Goal: Transaction & Acquisition: Purchase product/service

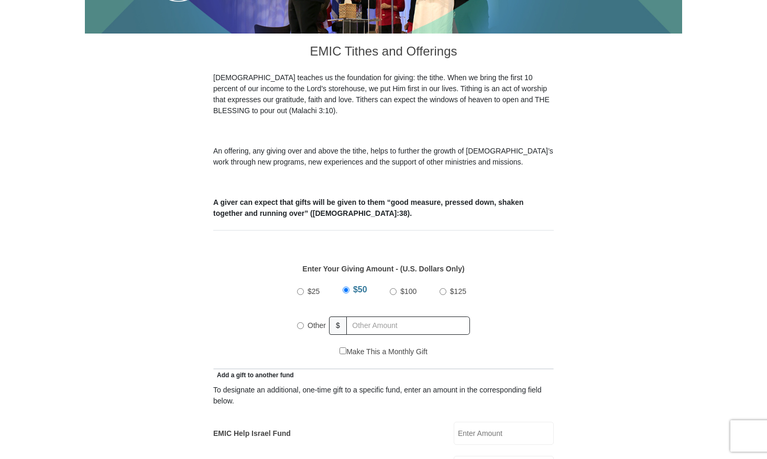
scroll to position [262, 0]
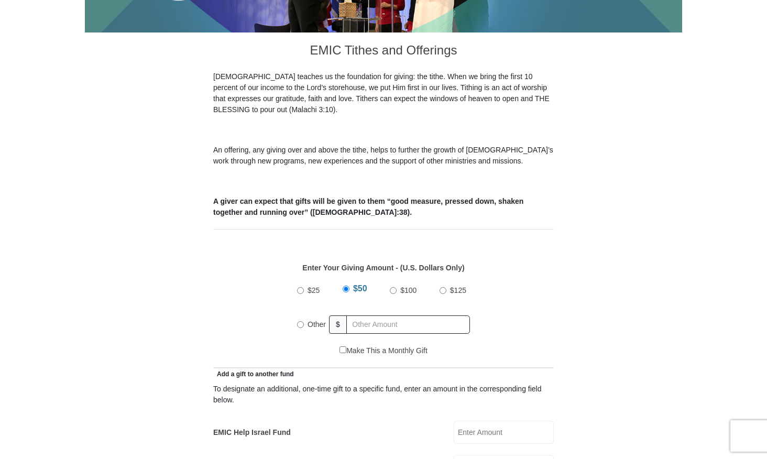
click at [299, 321] on input "Other" at bounding box center [300, 324] width 7 height 7
radio input "true"
drag, startPoint x: 18, startPoint y: 303, endPoint x: 36, endPoint y: 294, distance: 20.2
click at [379, 315] on input "text" at bounding box center [410, 324] width 120 height 18
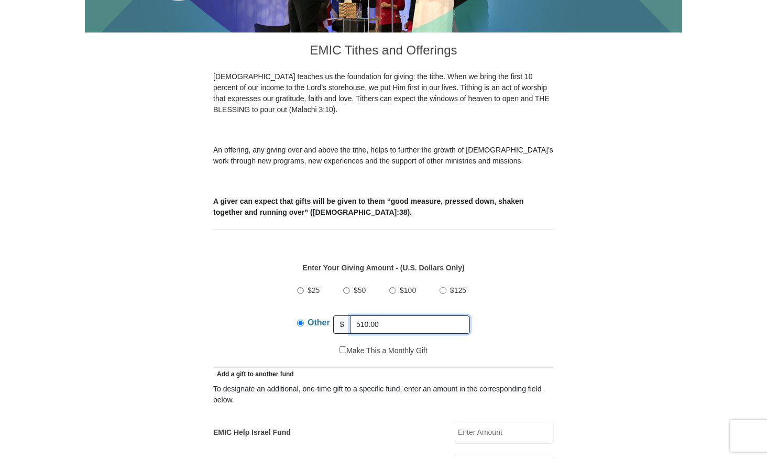
type input "510.00"
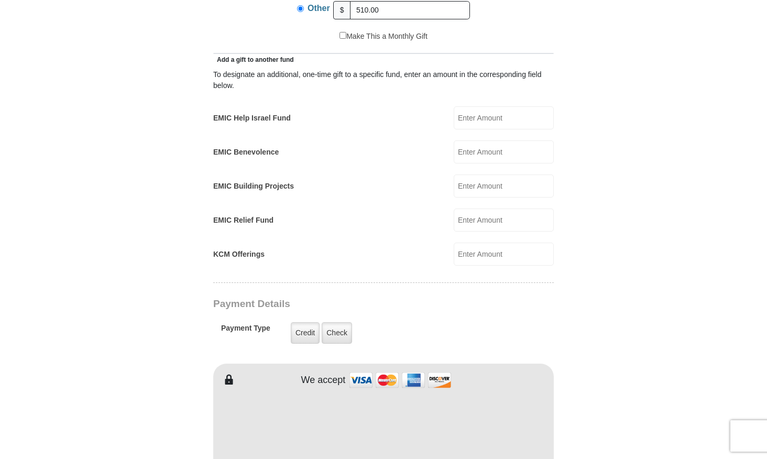
scroll to position [629, 0]
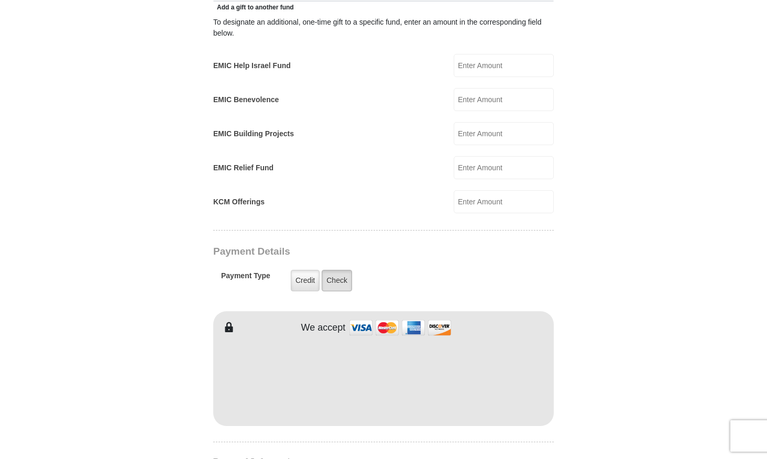
click at [336, 270] on label "Check" at bounding box center [337, 280] width 30 height 21
click at [0, 0] on input "Check" at bounding box center [0, 0] width 0 height 0
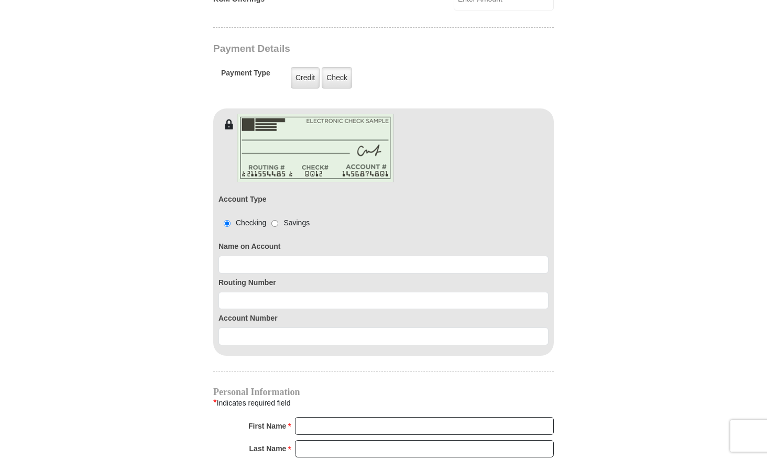
scroll to position [838, 0]
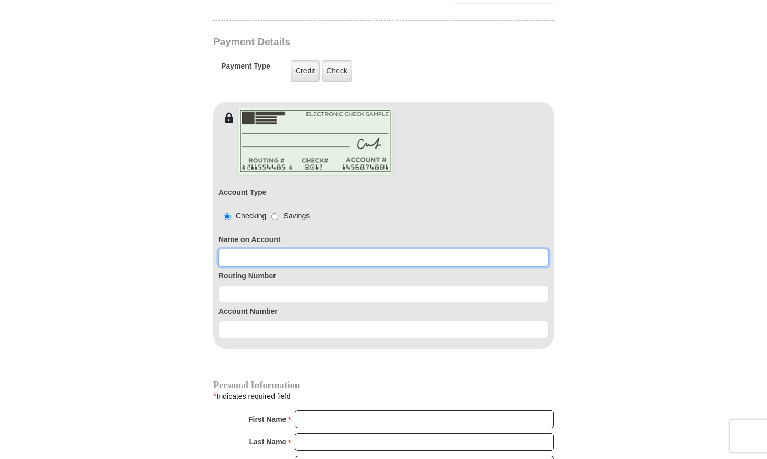
click at [239, 249] on input at bounding box center [384, 258] width 330 height 18
type input "[PERSON_NAME]"
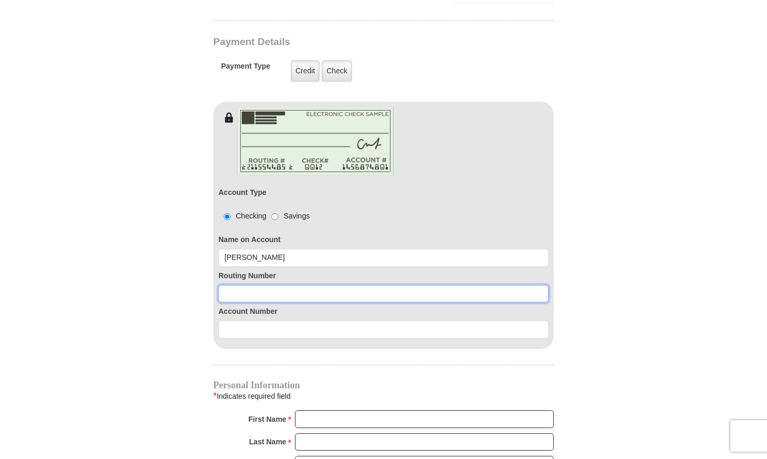
click at [234, 285] on input at bounding box center [384, 294] width 330 height 18
type input "111301122"
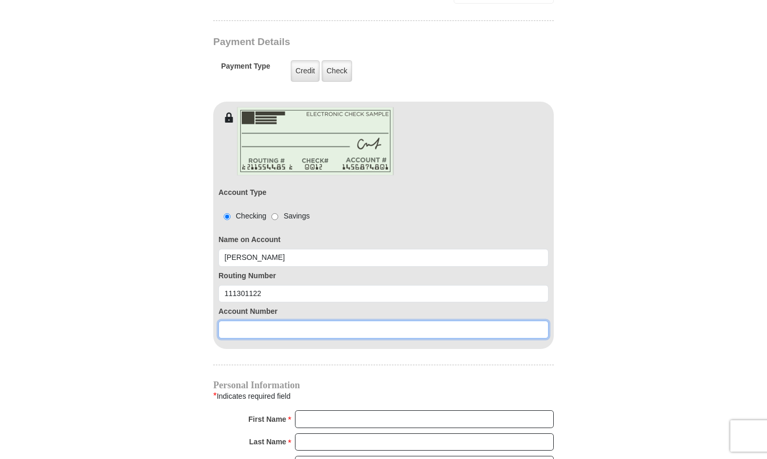
click at [231, 321] on input at bounding box center [384, 330] width 330 height 18
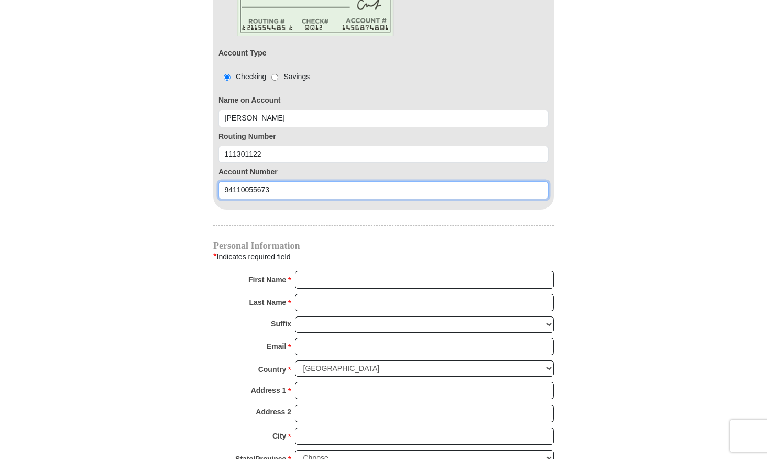
scroll to position [996, 0]
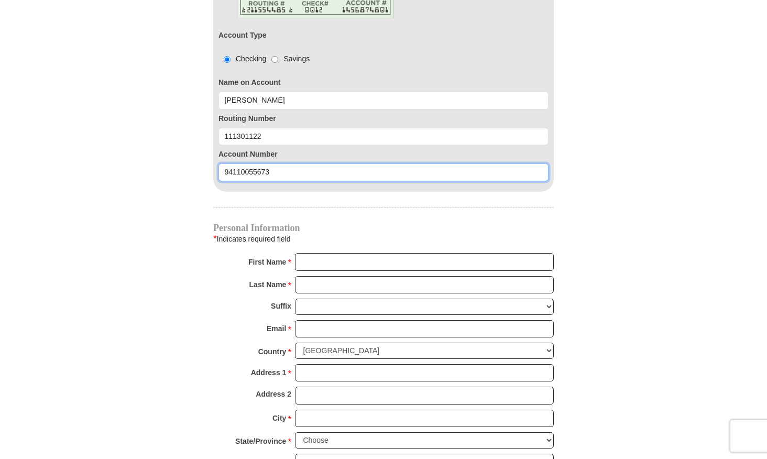
type input "94110055673"
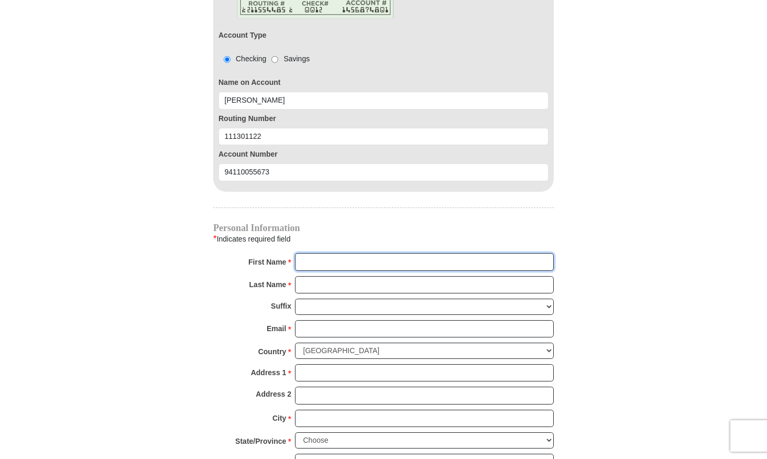
click at [308, 253] on input "First Name *" at bounding box center [424, 262] width 259 height 18
type input "[PERSON_NAME]"
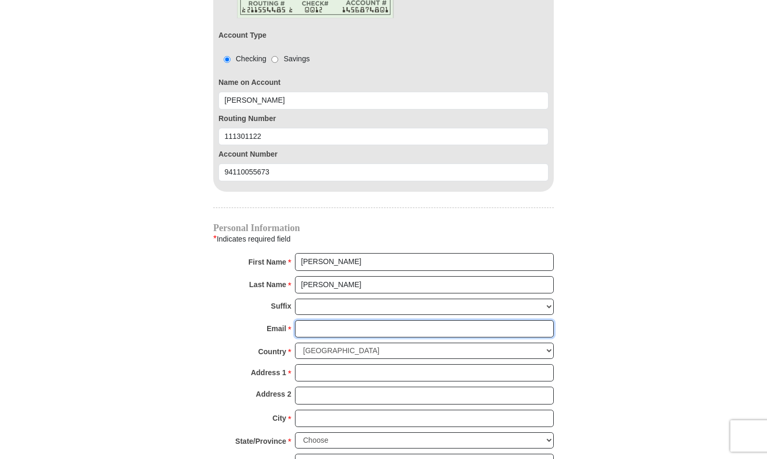
type input "[EMAIL_ADDRESS][DOMAIN_NAME]"
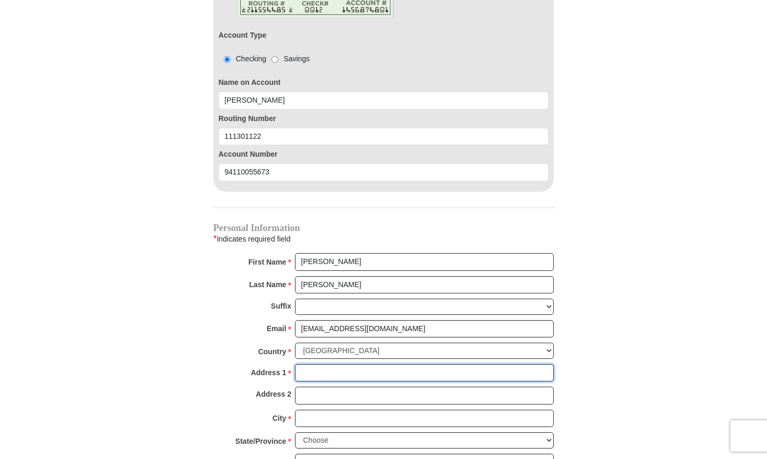
type input "[STREET_ADDRESS]"
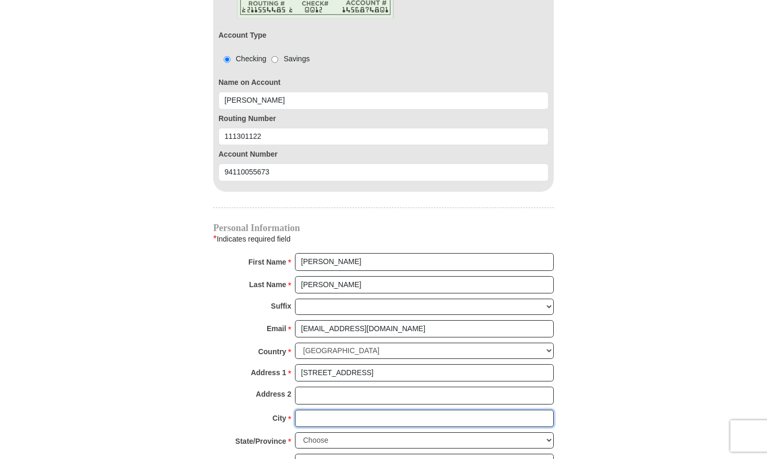
type input "Aurora"
select select "[GEOGRAPHIC_DATA]"
type input "76078-4646"
type input "8177730547"
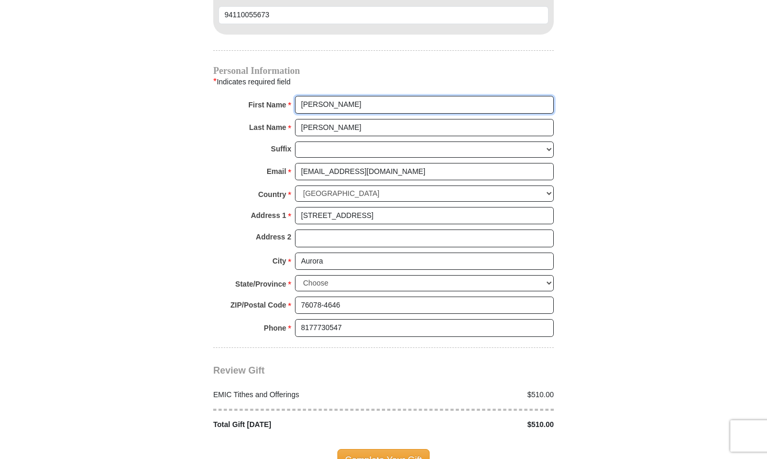
scroll to position [1205, 0]
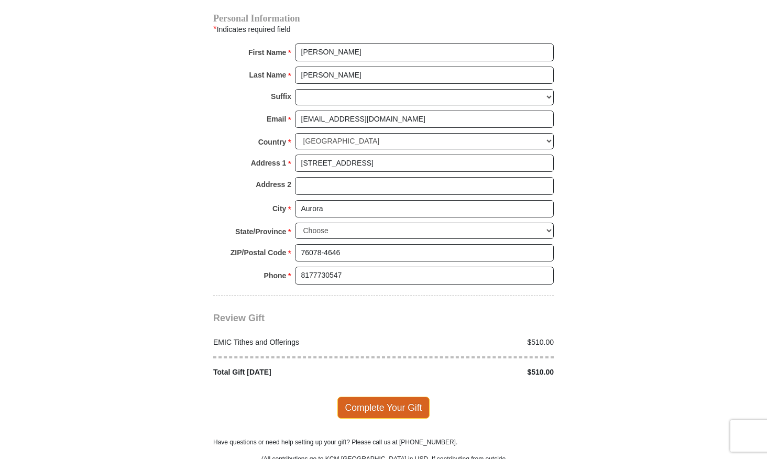
click at [377, 397] on span "Complete Your Gift" at bounding box center [383, 408] width 93 height 22
